Goal: Task Accomplishment & Management: Use online tool/utility

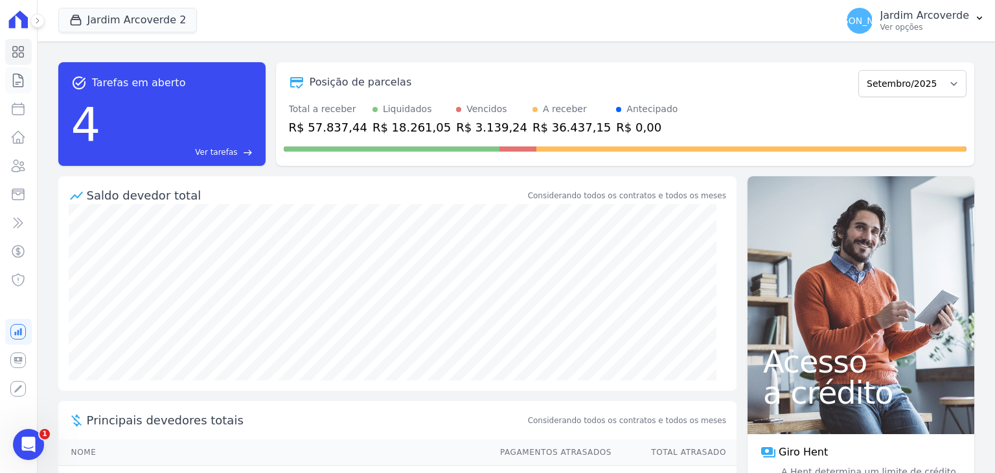
click at [17, 80] on icon at bounding box center [18, 81] width 16 height 16
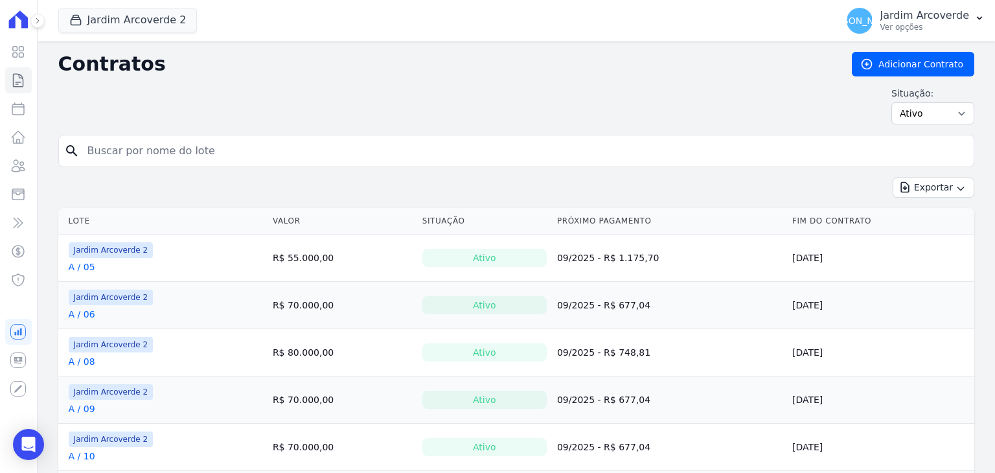
click at [311, 145] on input "search" at bounding box center [524, 151] width 889 height 26
type input "j / 19"
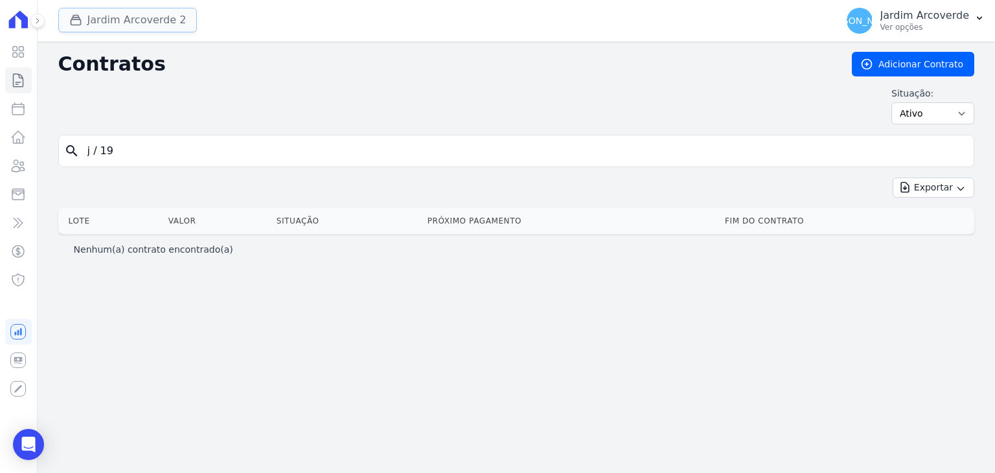
click at [133, 12] on button "Jardim Arcoverde 2" at bounding box center [127, 20] width 139 height 25
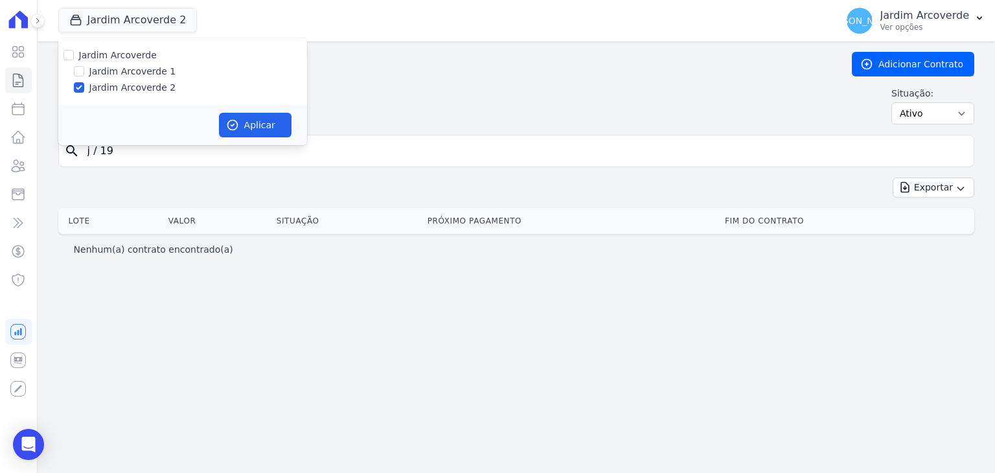
click at [91, 73] on label "Jardim Arcoverde 1" at bounding box center [132, 72] width 87 height 14
click at [84, 73] on input "Jardim Arcoverde 1" at bounding box center [79, 71] width 10 height 10
checkbox input "true"
click at [241, 119] on button "Aplicar" at bounding box center [255, 125] width 73 height 25
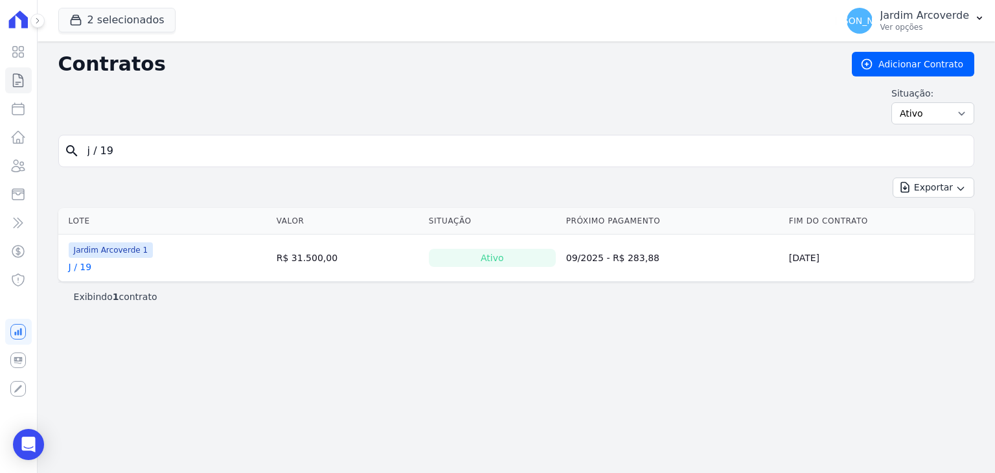
click at [244, 117] on div "Situação: Ativo Todos Pausado Distratado Rascunho Expirado Encerrado" at bounding box center [516, 106] width 916 height 38
click at [85, 268] on link "J / 19" at bounding box center [80, 267] width 23 height 13
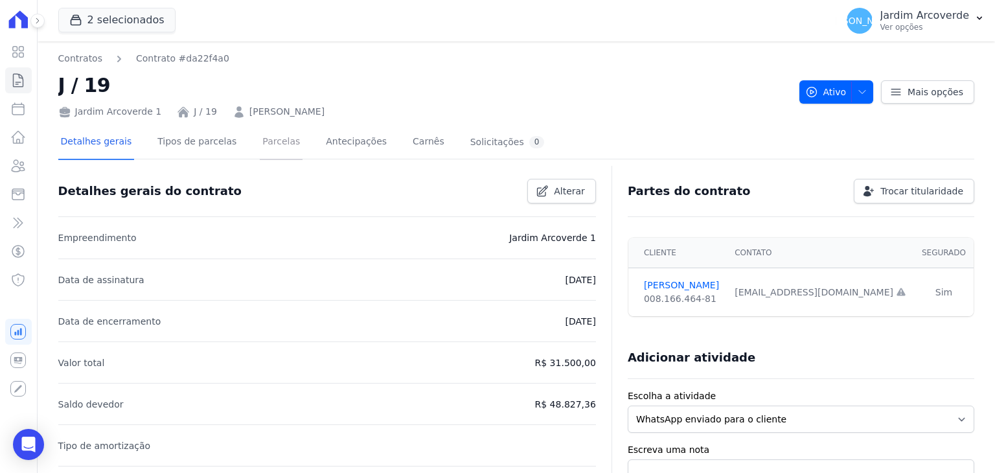
click at [264, 148] on link "Parcelas" at bounding box center [281, 143] width 43 height 34
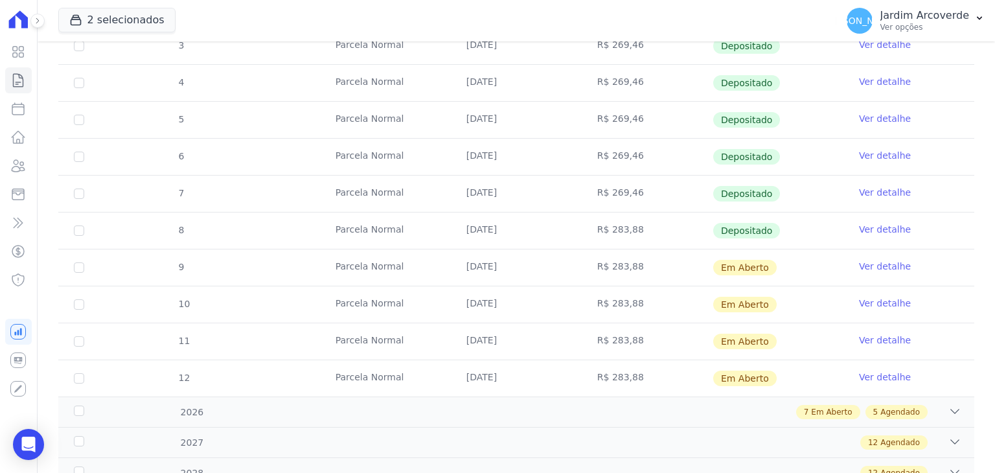
scroll to position [389, 0]
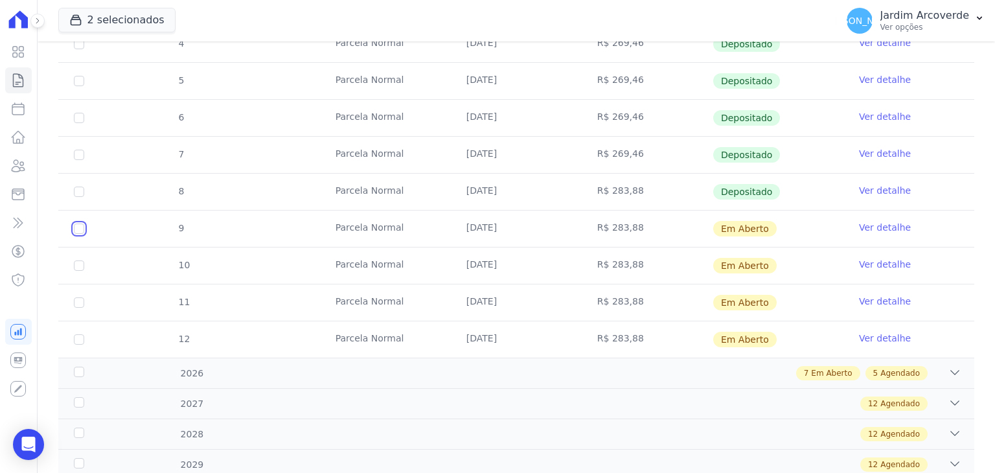
click at [78, 226] on input "checkbox" at bounding box center [79, 229] width 10 height 10
checkbox input "true"
click at [81, 262] on input "checkbox" at bounding box center [79, 266] width 10 height 10
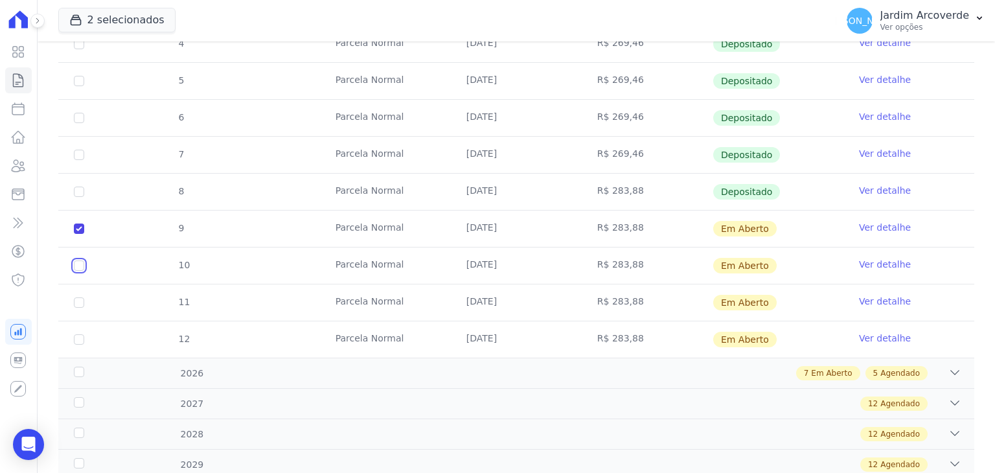
checkbox input "true"
click at [80, 299] on input "checkbox" at bounding box center [79, 302] width 10 height 10
checkbox input "true"
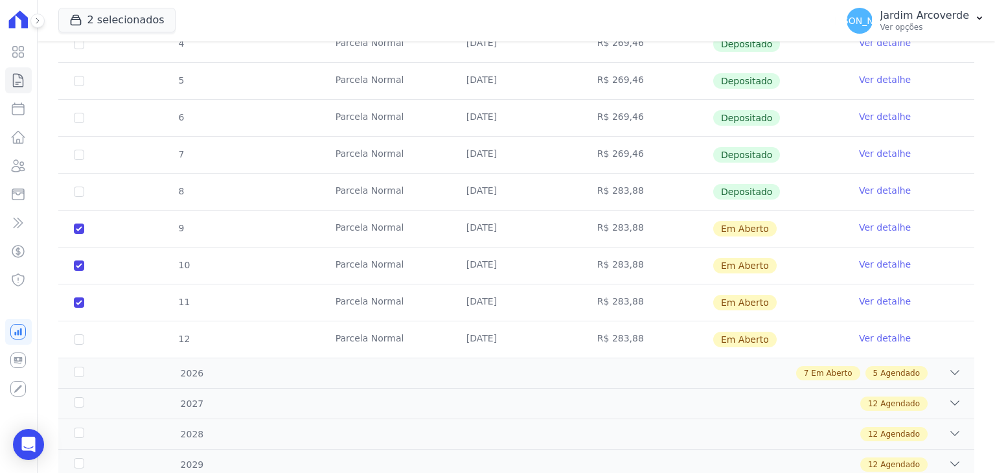
click at [79, 343] on td "12" at bounding box center [78, 339] width 41 height 36
click at [818, 383] on div "2026 7 Em Aberto 5 Agendado" at bounding box center [516, 373] width 916 height 30
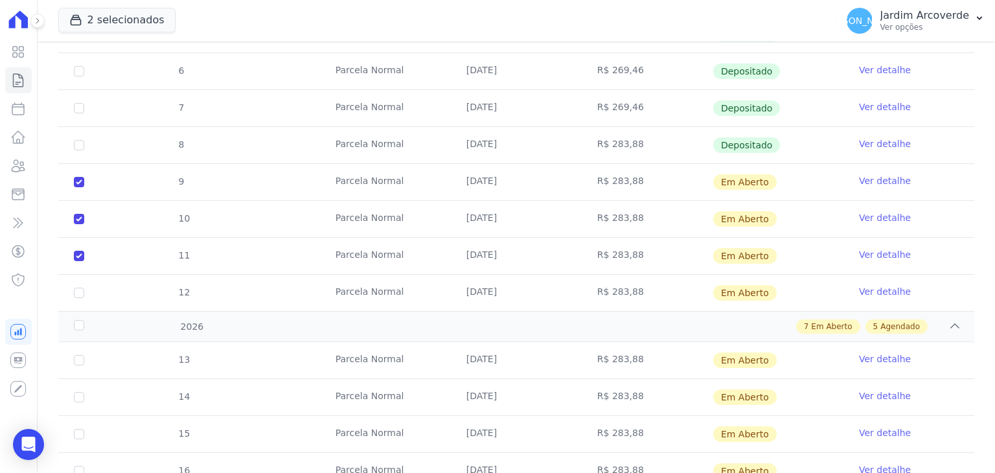
scroll to position [583, 0]
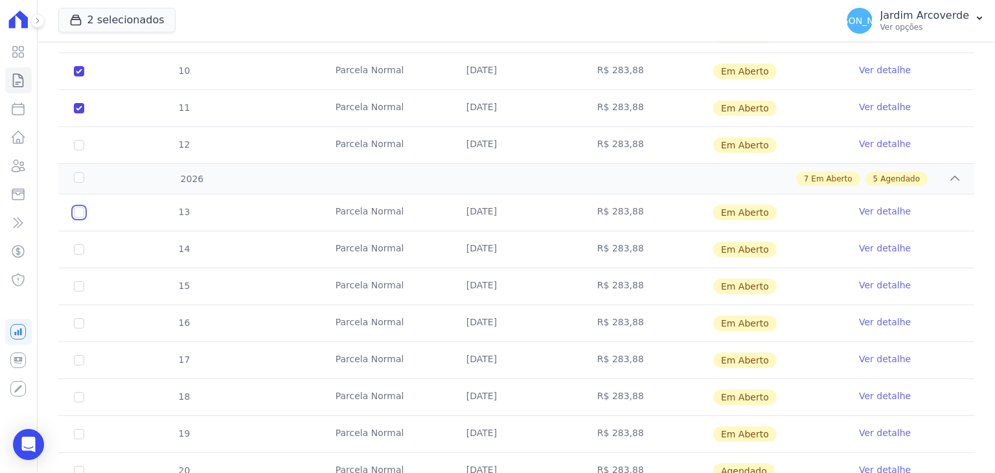
click at [76, 213] on input "checkbox" at bounding box center [79, 212] width 10 height 10
checkbox input "true"
click at [75, 246] on input "checkbox" at bounding box center [79, 249] width 10 height 10
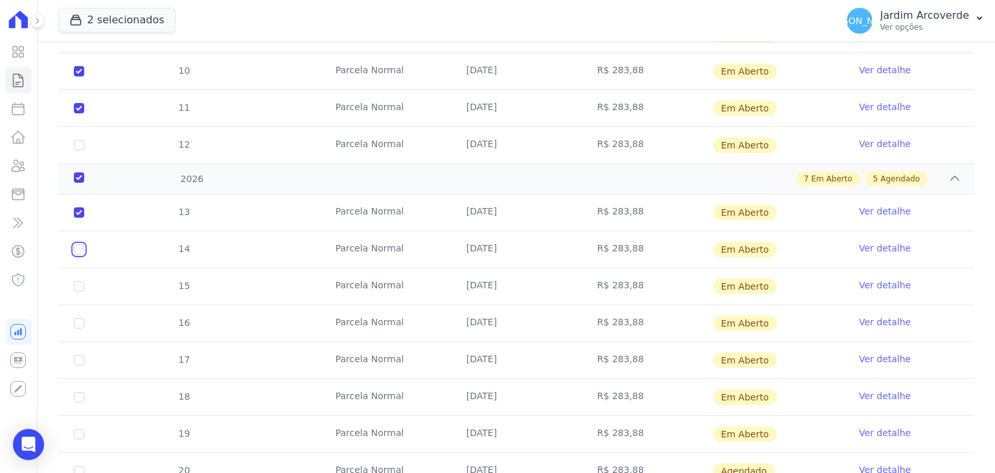
checkbox input "true"
click at [77, 276] on td "15" at bounding box center [78, 286] width 41 height 36
click at [81, 284] on input "checkbox" at bounding box center [79, 286] width 10 height 10
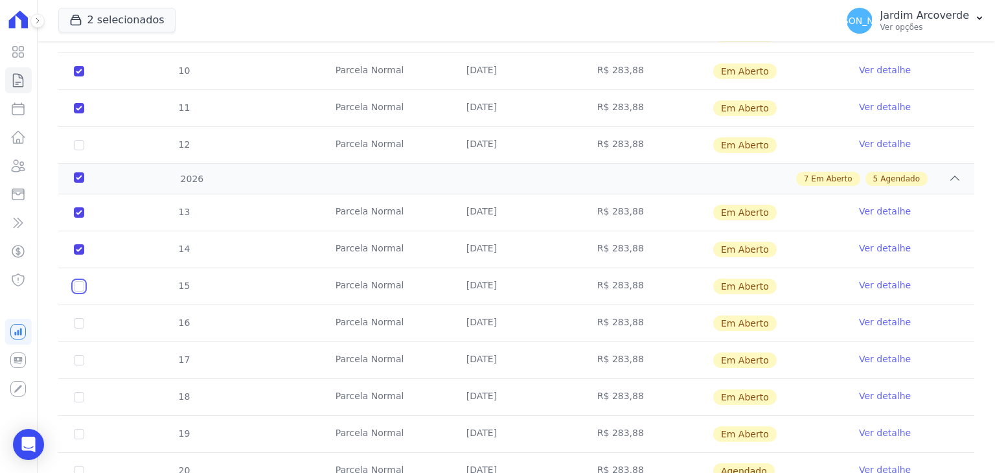
checkbox input "true"
click at [80, 322] on input "checkbox" at bounding box center [79, 323] width 10 height 10
checkbox input "true"
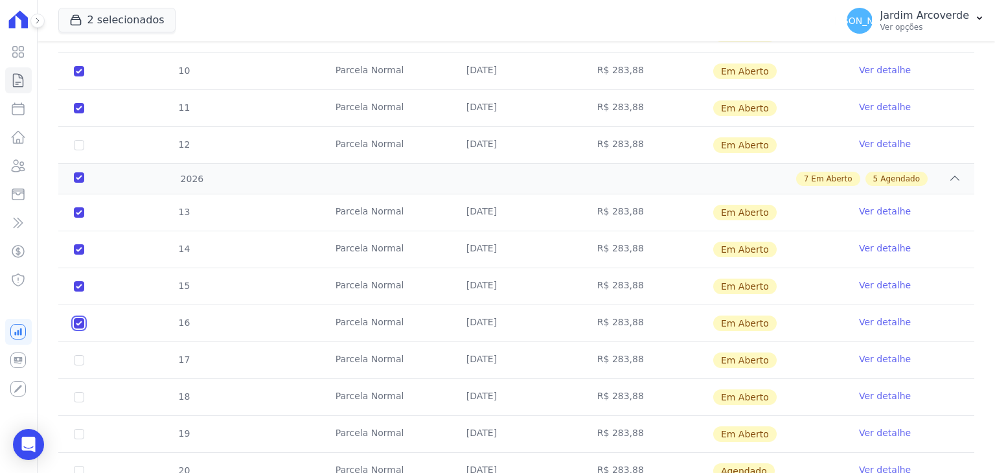
checkbox input "true"
click at [79, 355] on input "checkbox" at bounding box center [79, 360] width 10 height 10
checkbox input "true"
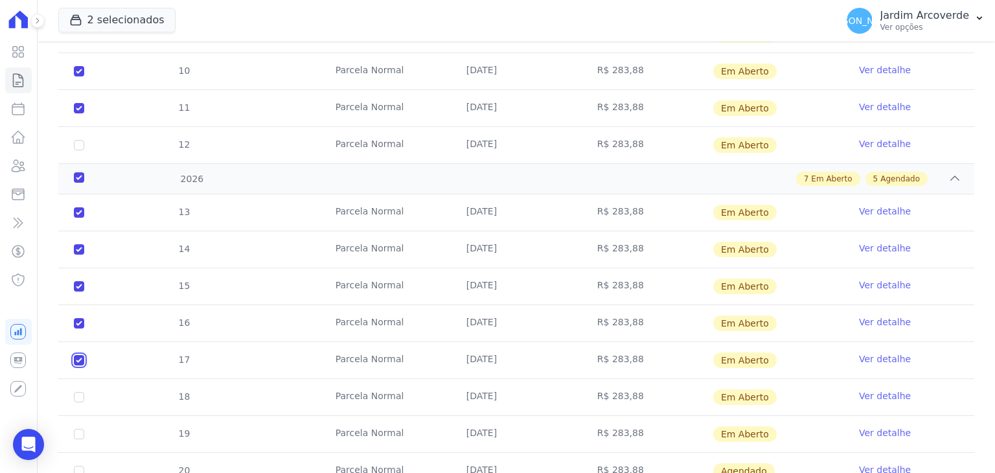
checkbox input "true"
click at [82, 397] on input "checkbox" at bounding box center [79, 397] width 10 height 10
checkbox input "true"
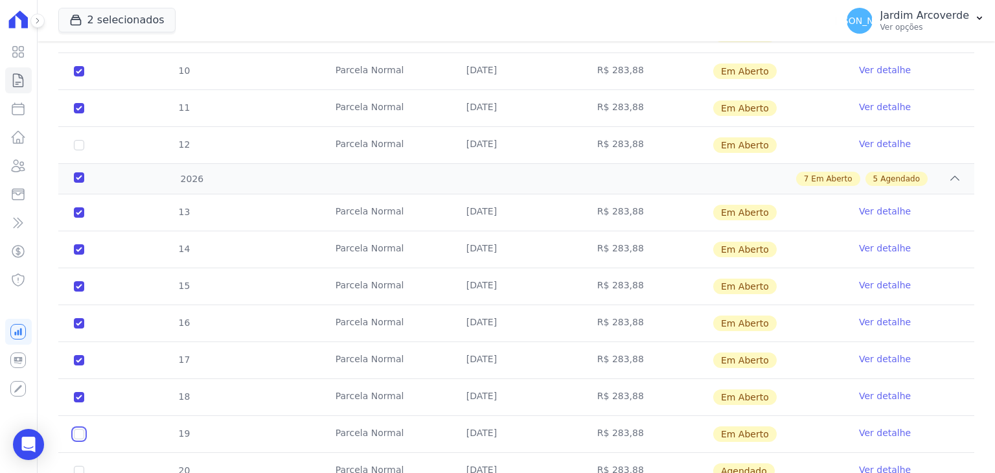
click at [75, 430] on input "checkbox" at bounding box center [79, 434] width 10 height 10
checkbox input "true"
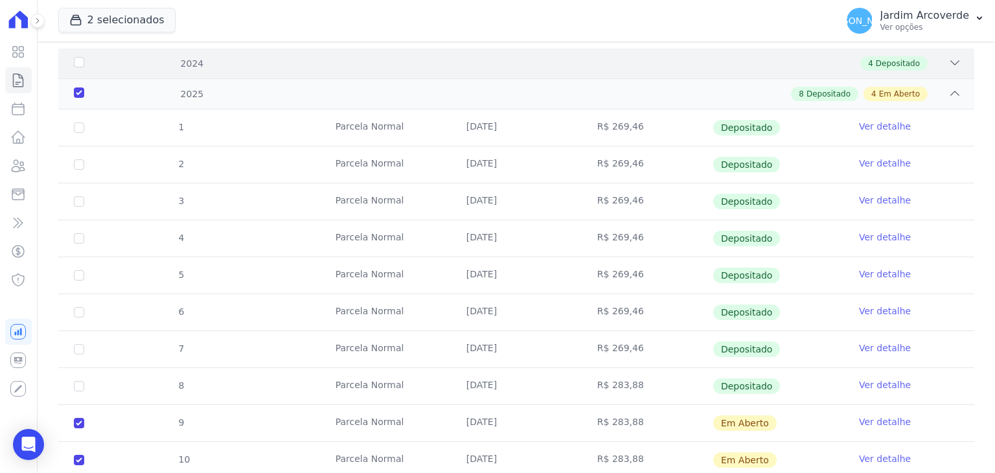
scroll to position [0, 0]
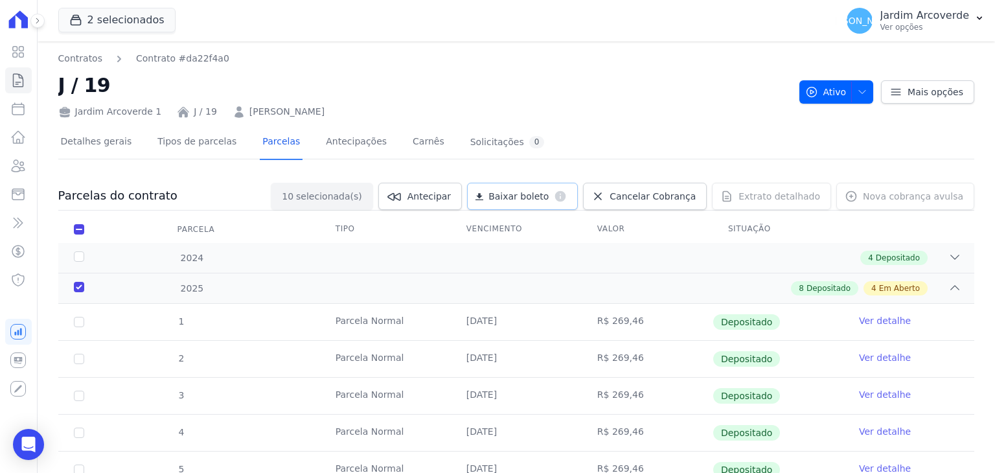
click at [524, 196] on span "Baixar boleto" at bounding box center [519, 196] width 60 height 13
click at [926, 18] on p "Jardim Arcoverde" at bounding box center [925, 15] width 89 height 13
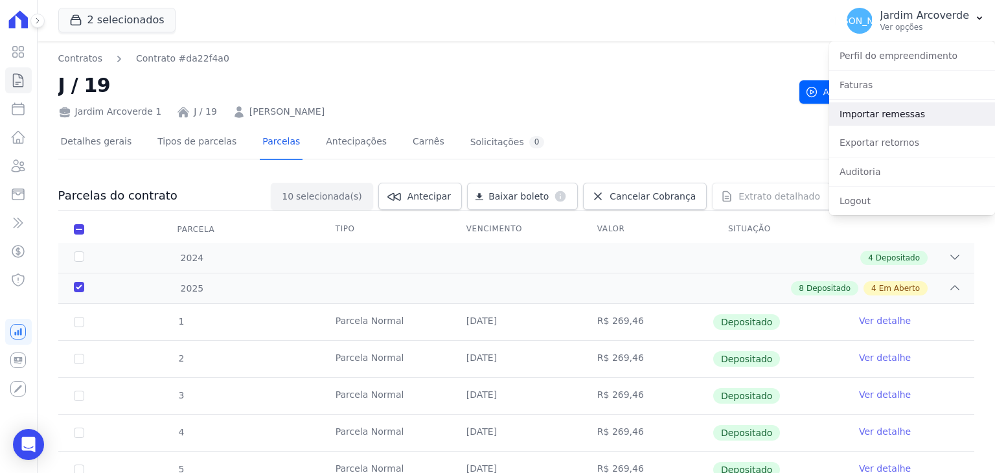
click at [942, 119] on link "Importar remessas" at bounding box center [913, 113] width 166 height 23
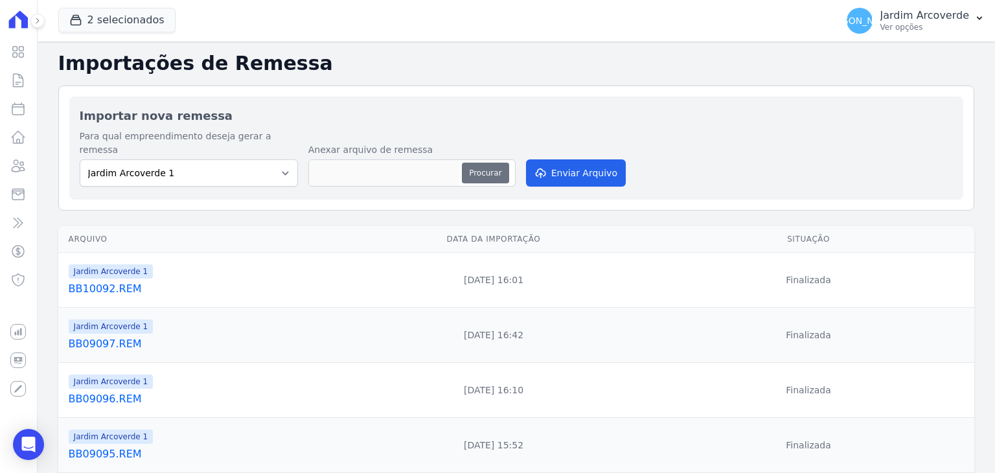
click at [482, 163] on button "Procurar" at bounding box center [485, 173] width 47 height 21
type input "BB12095.REM"
click at [586, 168] on button "Enviar Arquivo" at bounding box center [576, 172] width 100 height 27
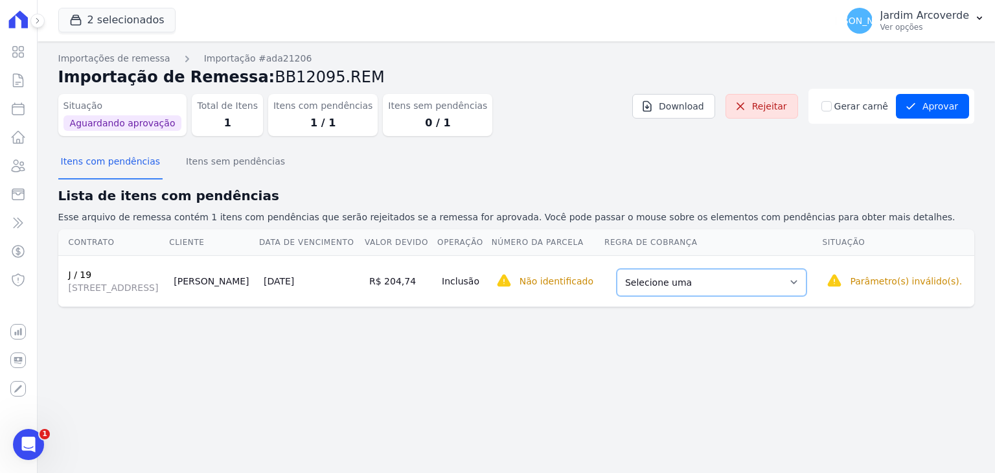
click at [787, 294] on select "Selecione uma Nova Parcela Avulsa Parcela Avulsa Existente Sinal (5 X R$ 378,00…" at bounding box center [712, 282] width 190 height 27
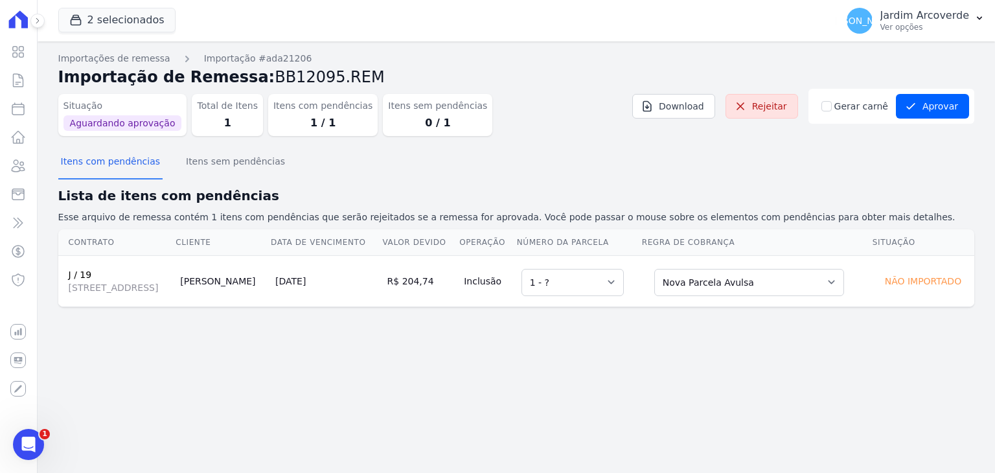
click at [841, 108] on div "Gerar carnê" at bounding box center [856, 107] width 69 height 14
click at [832, 103] on input "Gerar carnê" at bounding box center [827, 106] width 10 height 10
checkbox input "true"
click at [860, 146] on div "Itens com pendências Itens sem pendências" at bounding box center [516, 162] width 916 height 32
click at [942, 107] on button "Aprovar" at bounding box center [932, 106] width 73 height 25
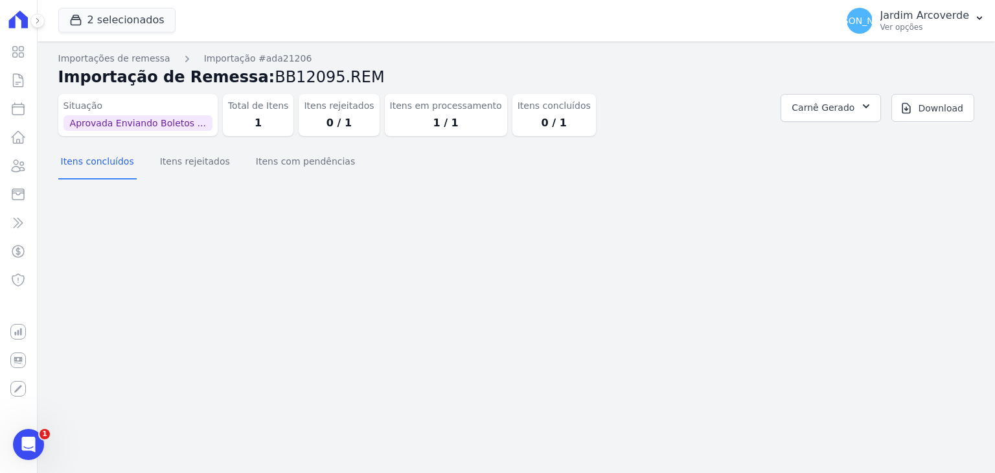
click at [844, 122] on span "Carnê Gerado J / 19 Rua Padre Carapuceiro, 968, Q:J / L:19, Boa Viagem Abrir" at bounding box center [831, 108] width 100 height 38
click at [855, 115] on span "Carnê Gerado" at bounding box center [823, 108] width 63 height 16
click at [883, 146] on link "Abrir" at bounding box center [865, 143] width 36 height 17
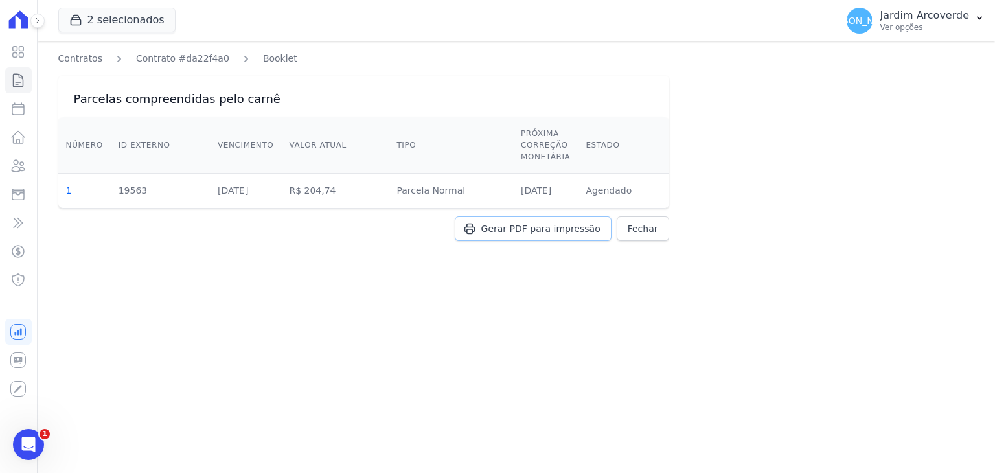
click at [566, 231] on span "Gerar PDF para impressão" at bounding box center [541, 228] width 119 height 13
